Goal: Task Accomplishment & Management: Manage account settings

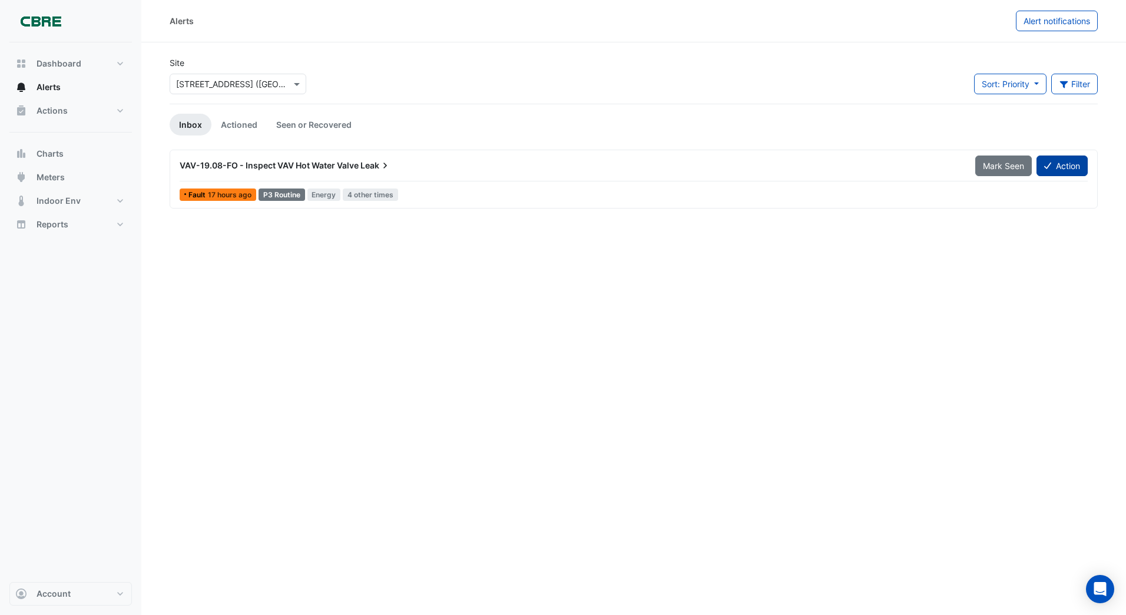
click at [1044, 165] on icon at bounding box center [1047, 165] width 7 height 8
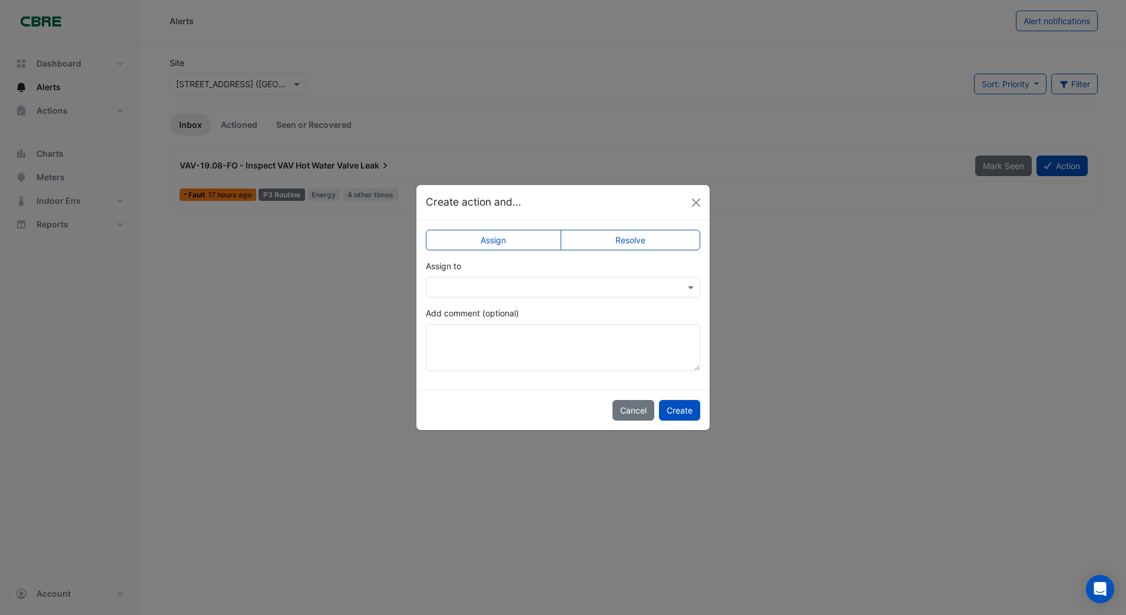
click at [462, 286] on input "text" at bounding box center [551, 287] width 238 height 12
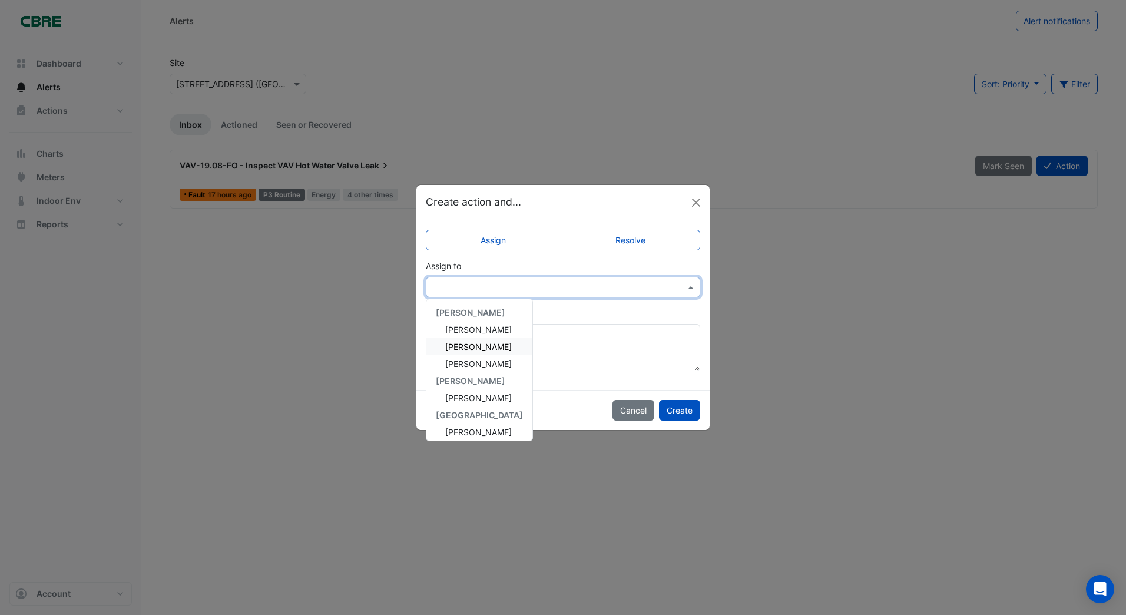
click at [469, 346] on span "[PERSON_NAME]" at bounding box center [478, 346] width 67 height 10
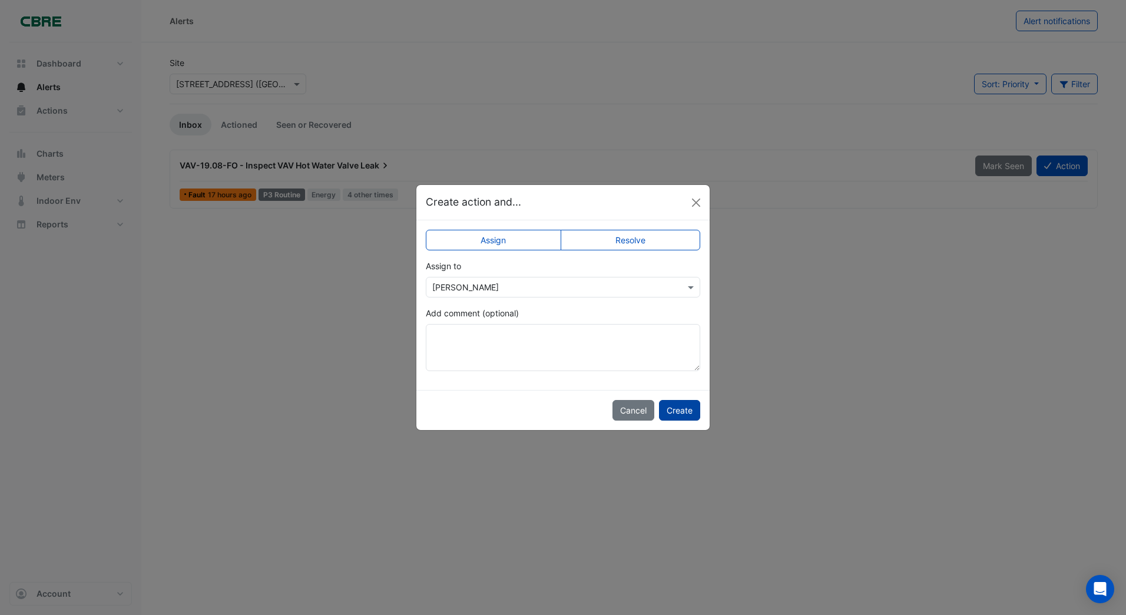
click at [678, 410] on button "Create" at bounding box center [679, 410] width 41 height 21
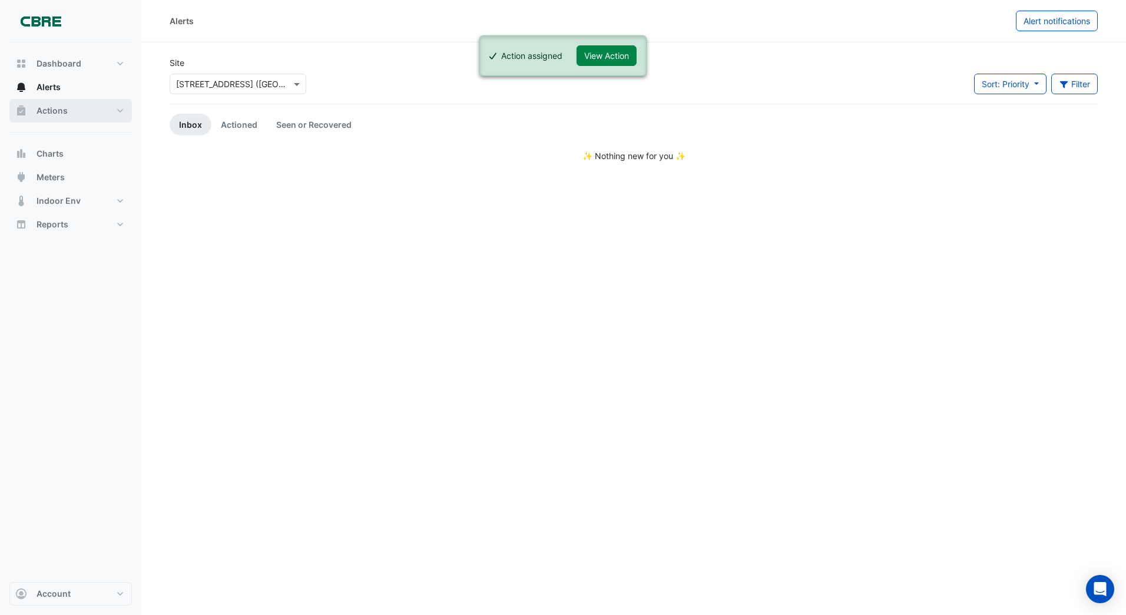
click at [55, 113] on span "Actions" at bounding box center [51, 111] width 31 height 12
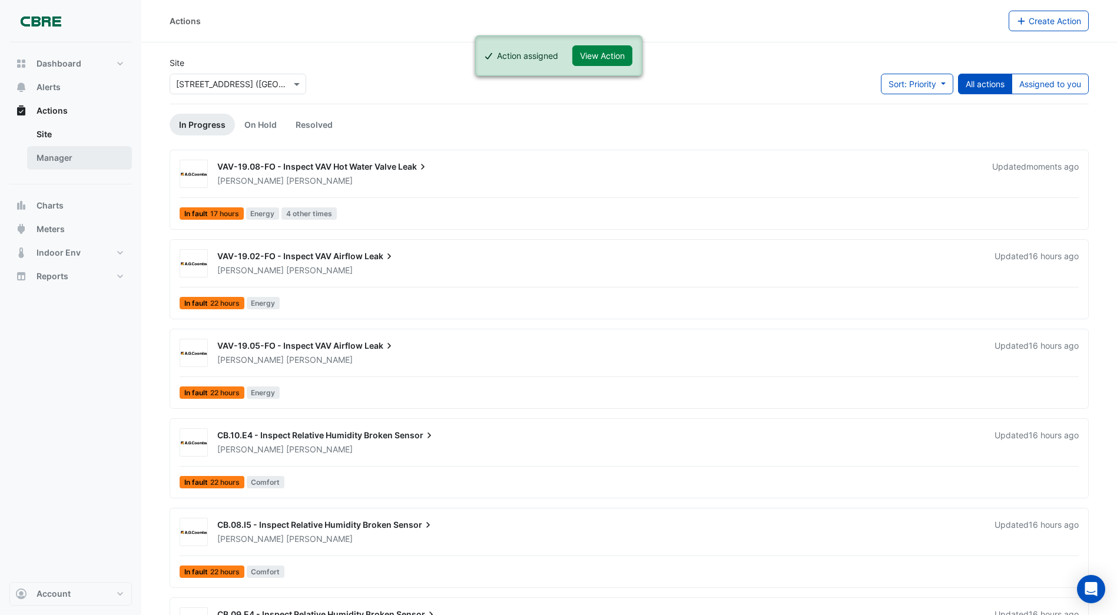
click at [50, 159] on link "Manager" at bounding box center [79, 158] width 105 height 24
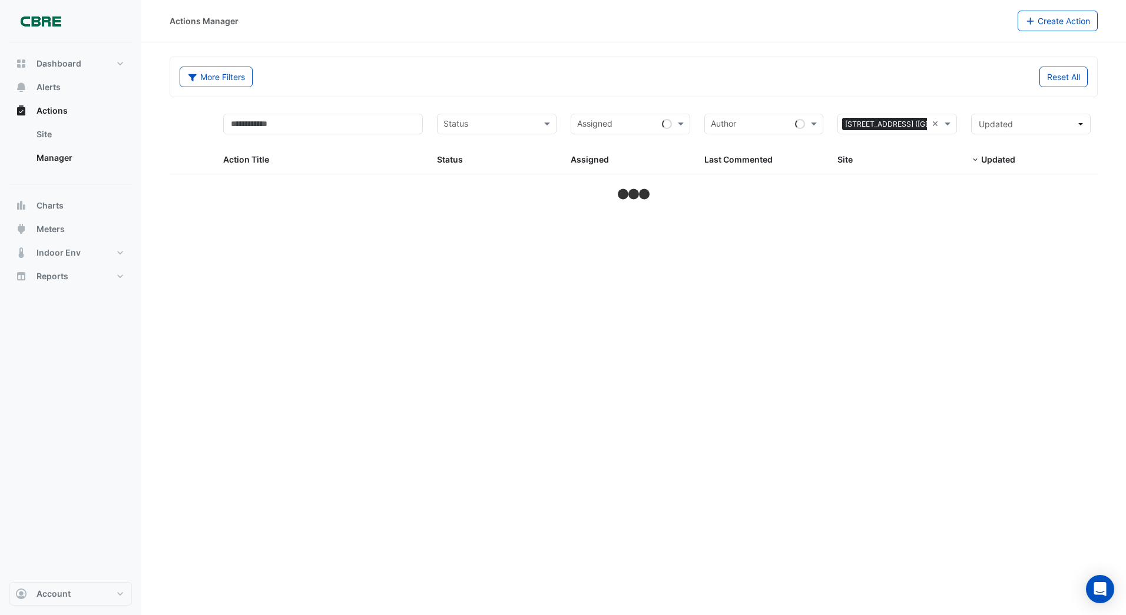
select select "***"
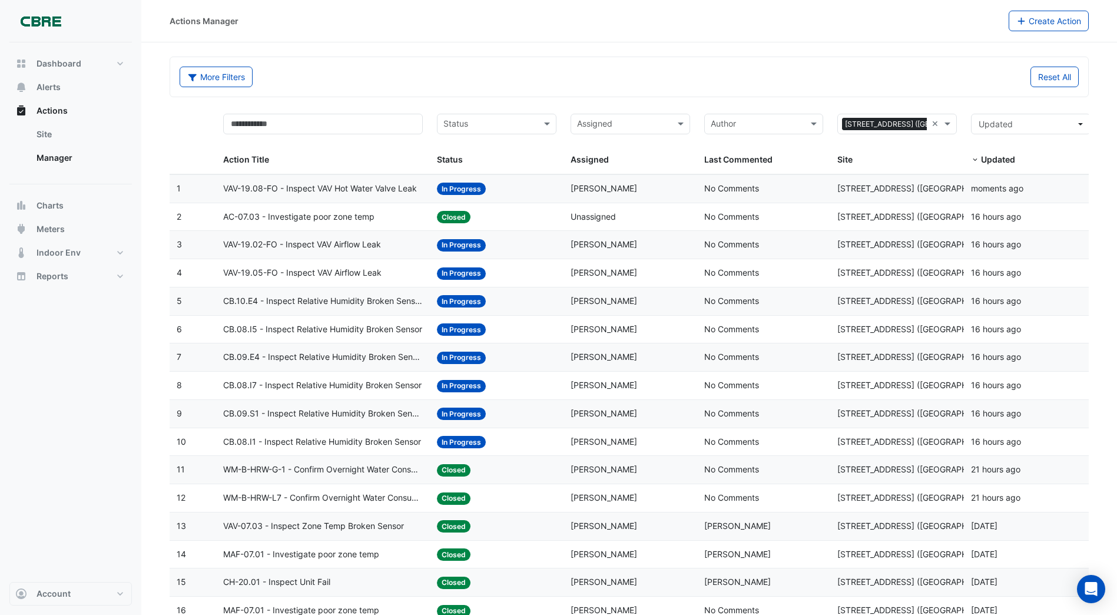
click at [459, 442] on span "In Progress" at bounding box center [461, 442] width 49 height 12
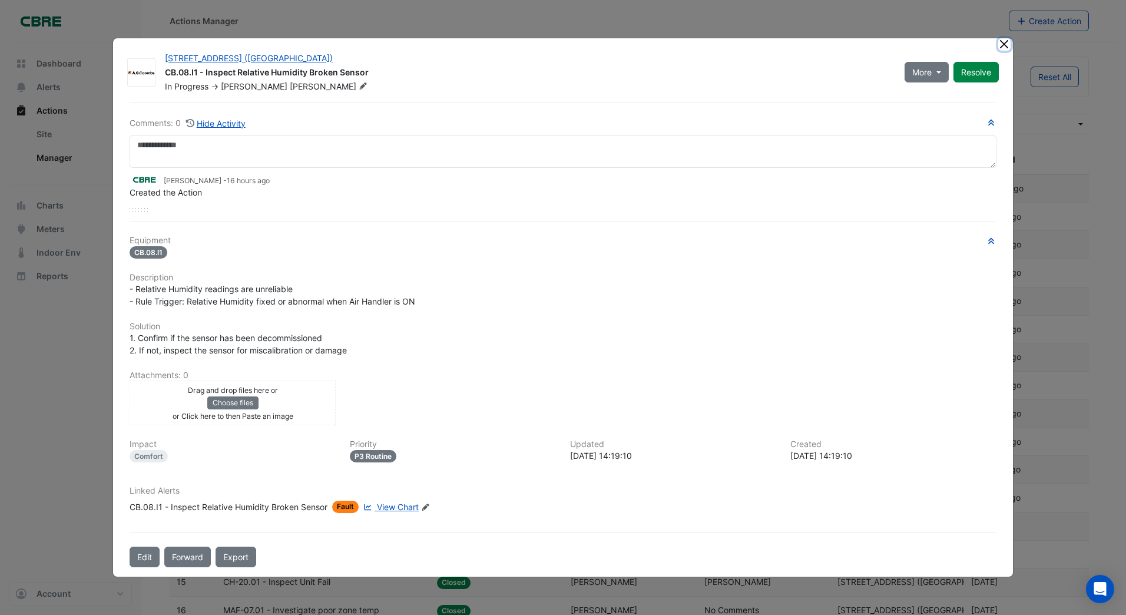
click at [1001, 30] on ngb-modal-window "[STREET_ADDRESS] ([GEOGRAPHIC_DATA]) CB.08.I1 - Inspect Relative Humidity Broke…" at bounding box center [563, 307] width 1126 height 615
click at [1003, 45] on button "Close" at bounding box center [1004, 44] width 12 height 12
